Goal: Transaction & Acquisition: Purchase product/service

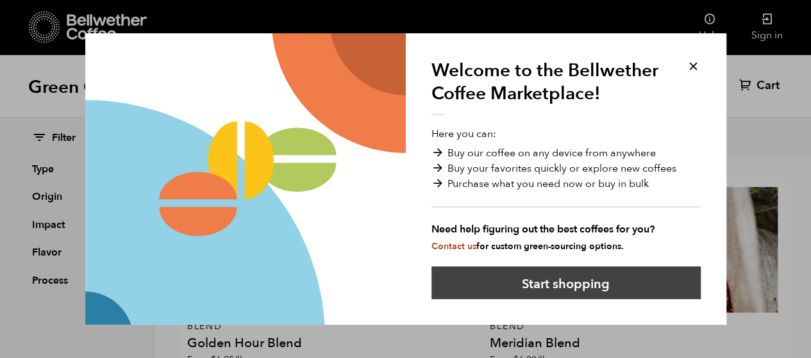
click at [542, 283] on button "Start shopping" at bounding box center [566, 283] width 269 height 33
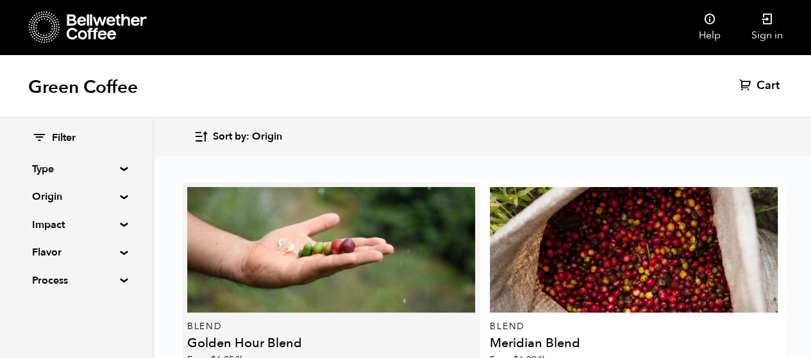
scroll to position [1418, 0]
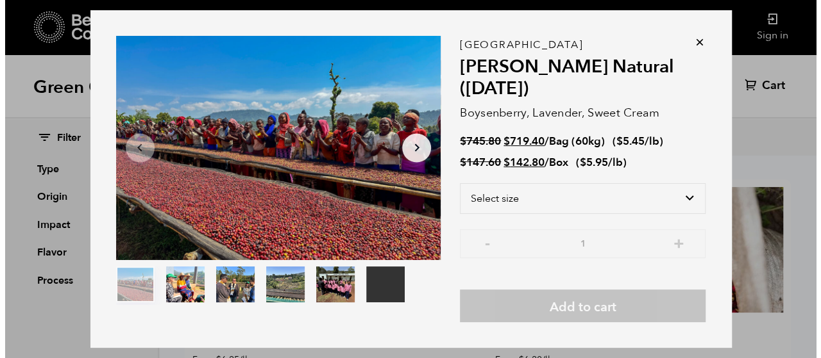
scroll to position [1449, 0]
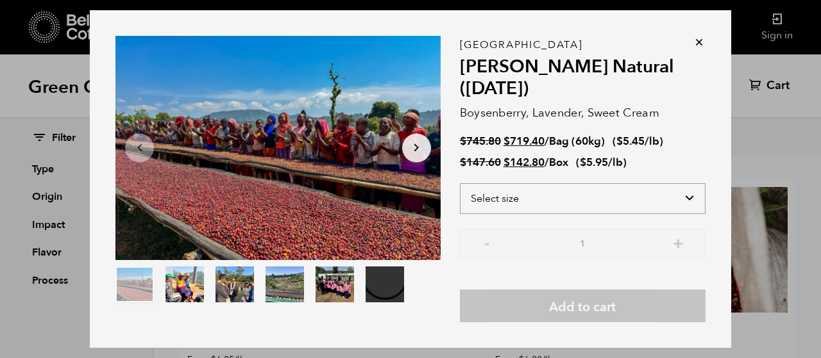
click at [696, 196] on select "Select size Bag (60kg) (132 lbs) Box (24 lbs)" at bounding box center [583, 198] width 246 height 31
select select "bag-3"
click at [460, 183] on select "Select size Bag (60kg) (132 lbs) Box (24 lbs)" at bounding box center [583, 198] width 246 height 31
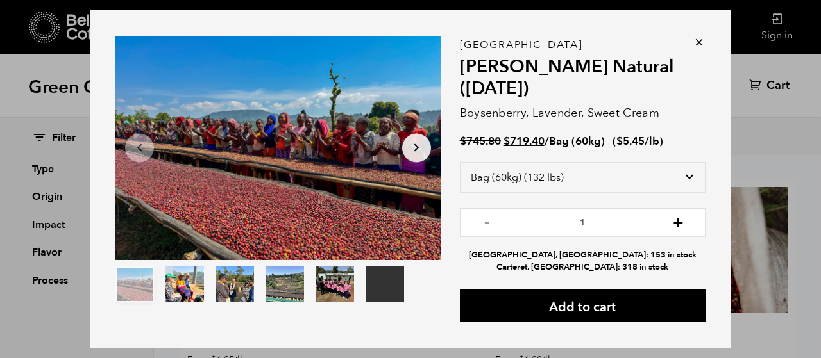
click at [675, 220] on button "+" at bounding box center [678, 221] width 16 height 13
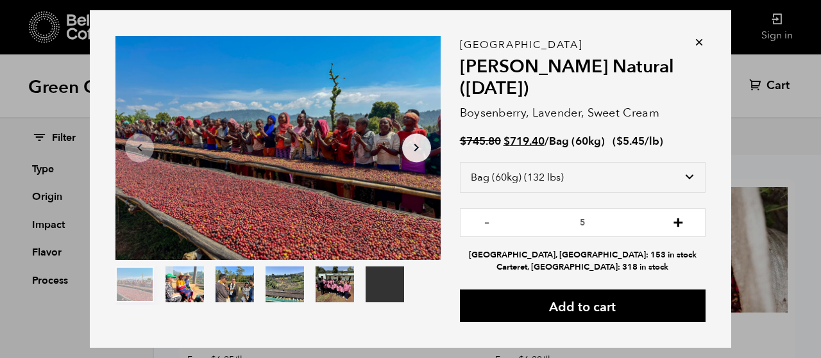
type input "6"
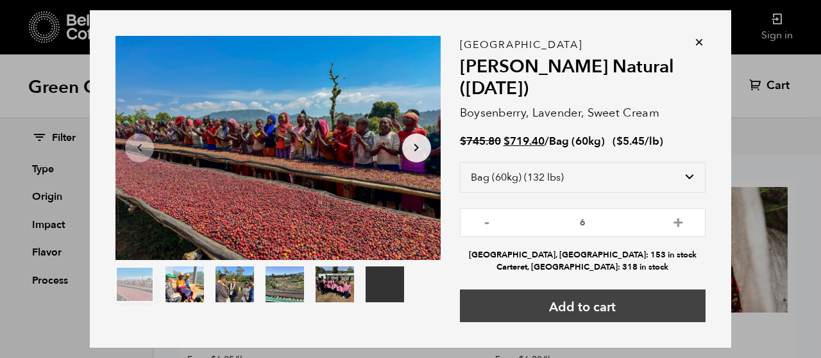
click at [593, 306] on button "Add to cart" at bounding box center [583, 306] width 246 height 33
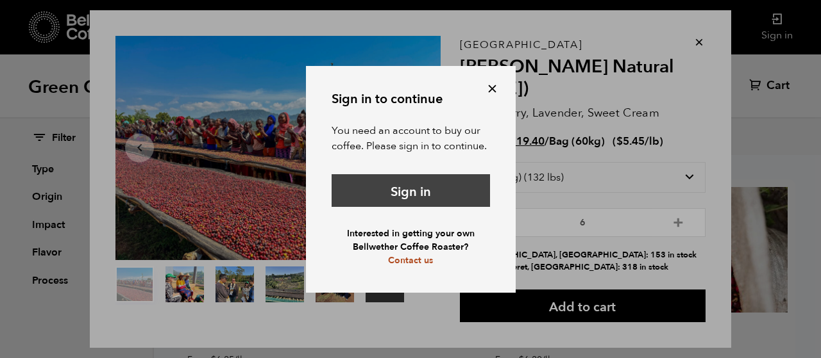
click at [395, 183] on link "Sign in" at bounding box center [411, 190] width 158 height 33
